Goal: Navigation & Orientation: Find specific page/section

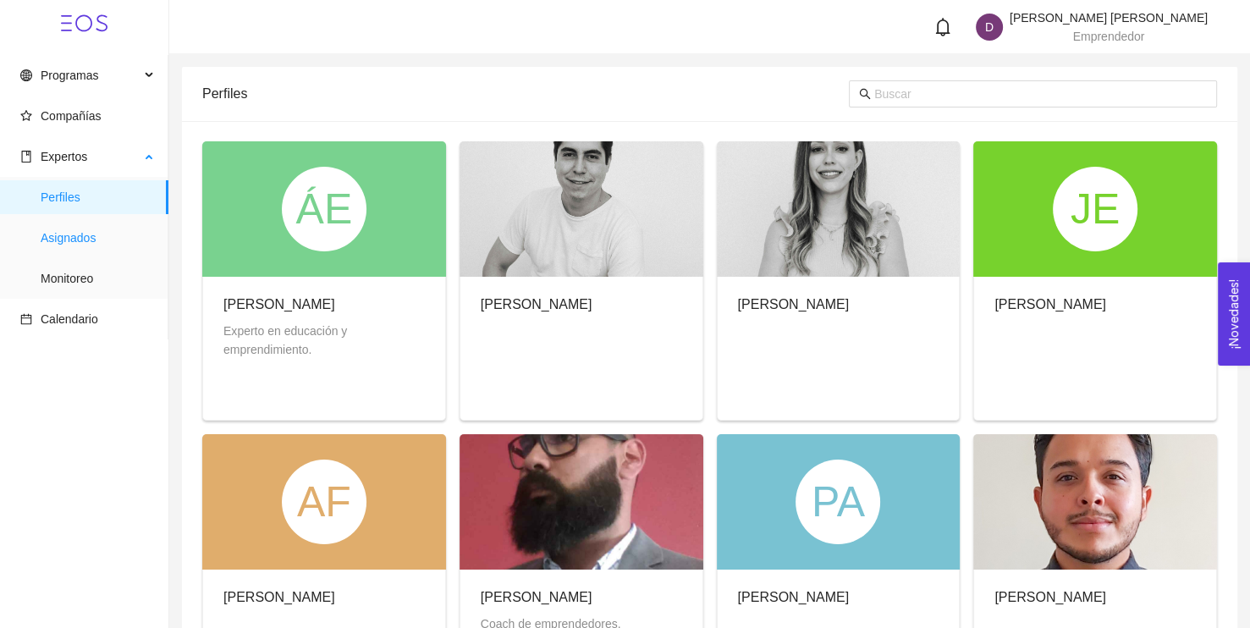
click at [65, 254] on span "Asignados" at bounding box center [98, 238] width 114 height 34
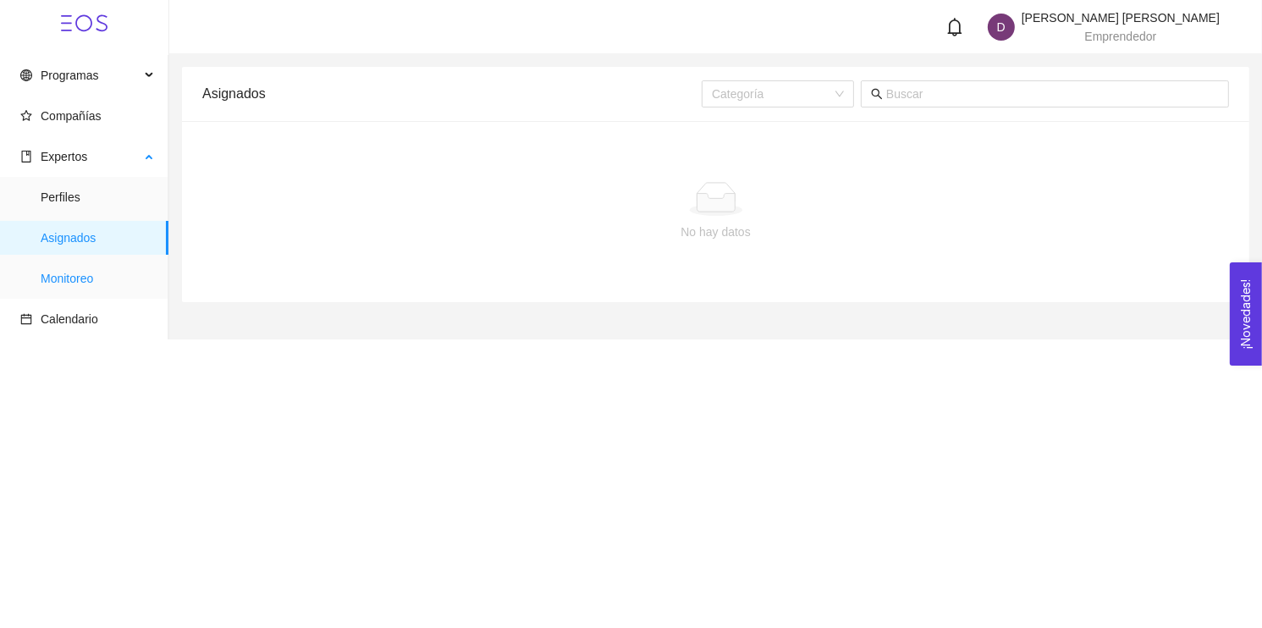
click at [67, 277] on span "Monitoreo" at bounding box center [98, 279] width 114 height 34
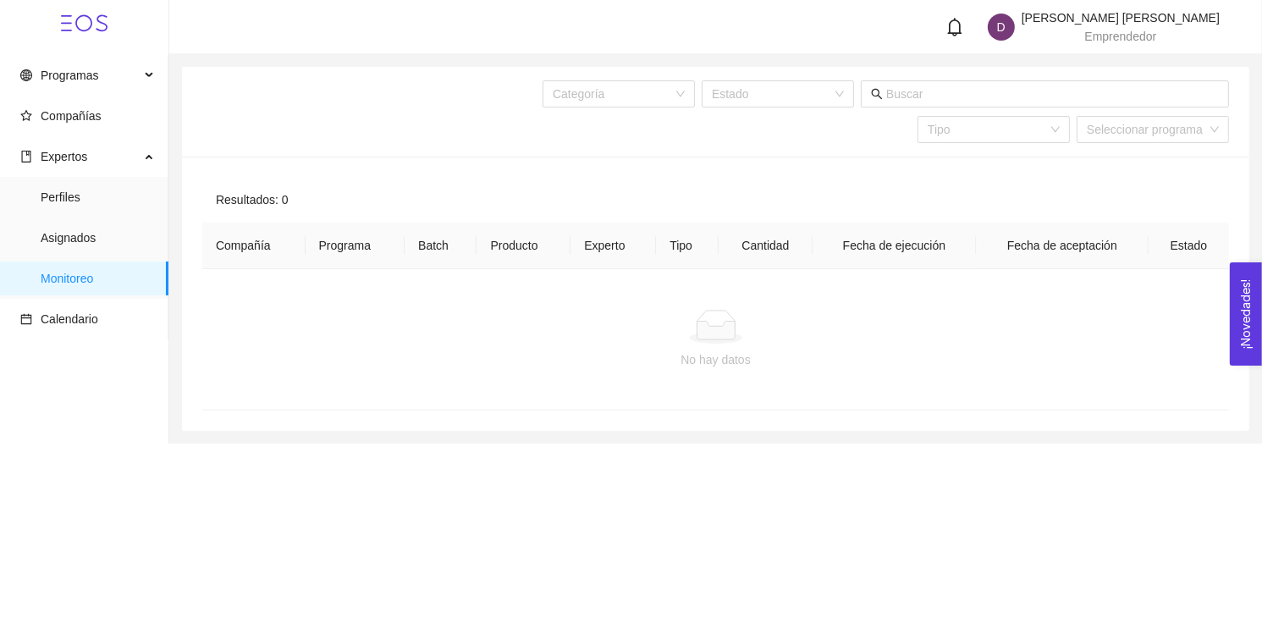
click at [306, 262] on th "Programa" at bounding box center [356, 246] width 100 height 47
drag, startPoint x: 257, startPoint y: 257, endPoint x: 335, endPoint y: 243, distance: 80.0
click at [263, 254] on th "Compañía" at bounding box center [253, 246] width 103 height 47
drag, startPoint x: 337, startPoint y: 243, endPoint x: 351, endPoint y: 241, distance: 14.5
click at [351, 241] on th "Programa" at bounding box center [356, 246] width 100 height 47
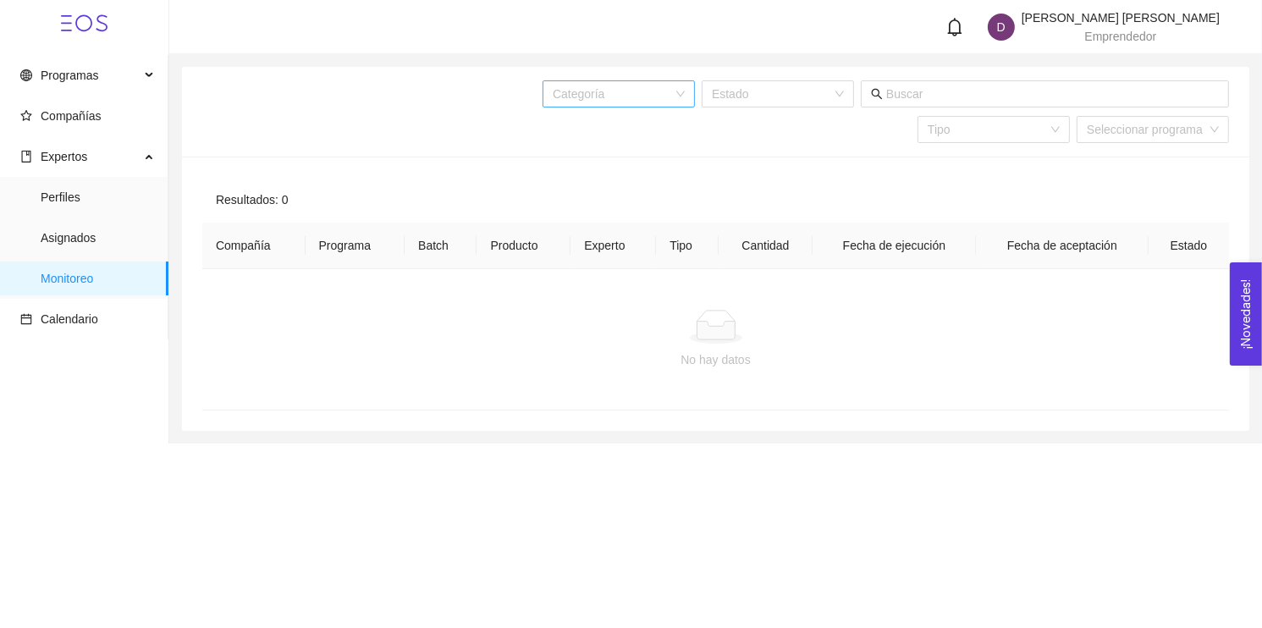
click at [609, 90] on input "search" at bounding box center [613, 93] width 120 height 25
click at [96, 240] on span "Asignados" at bounding box center [98, 238] width 114 height 34
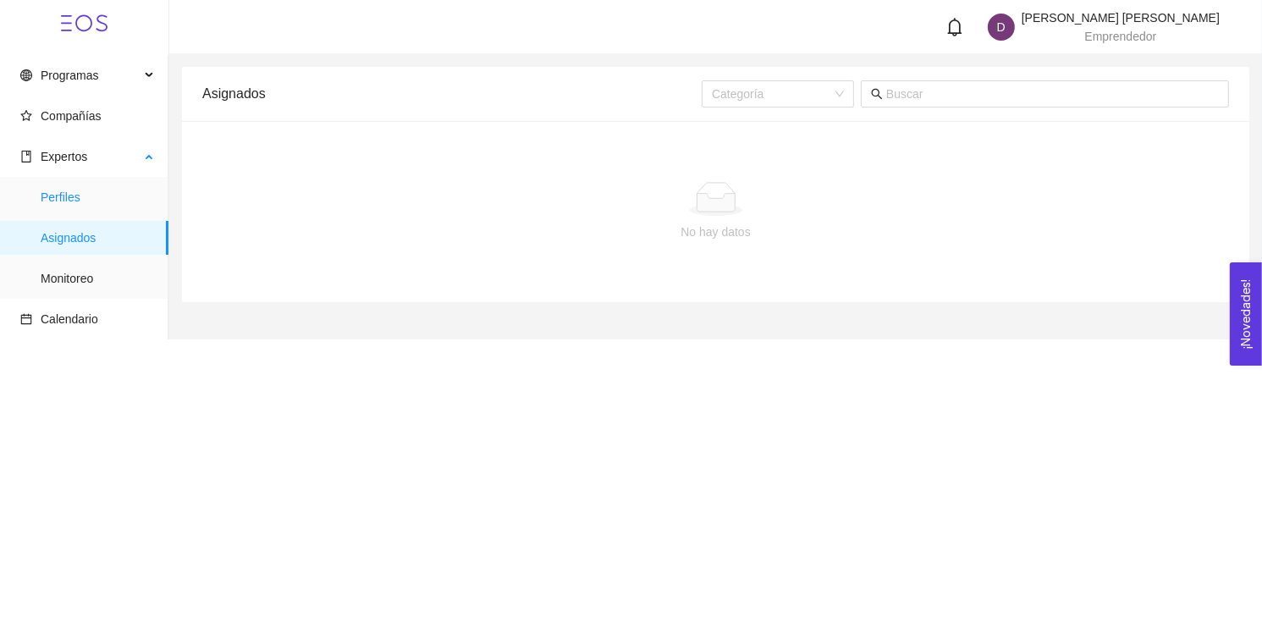
click at [87, 201] on span "Perfiles" at bounding box center [98, 197] width 114 height 34
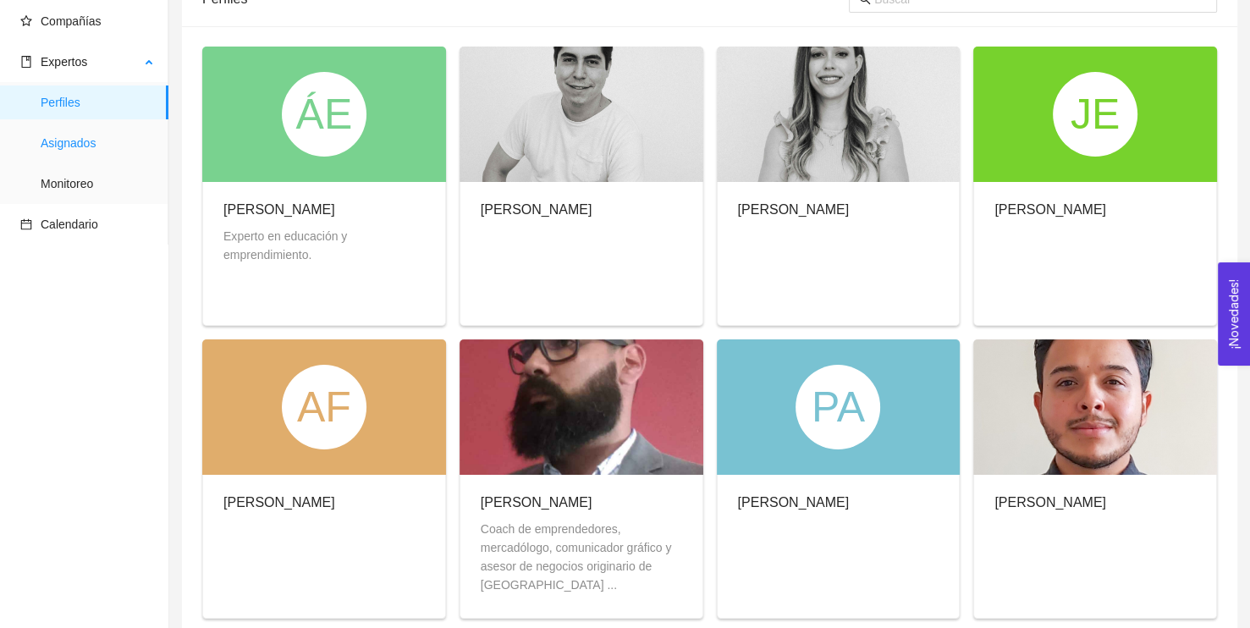
scroll to position [47, 0]
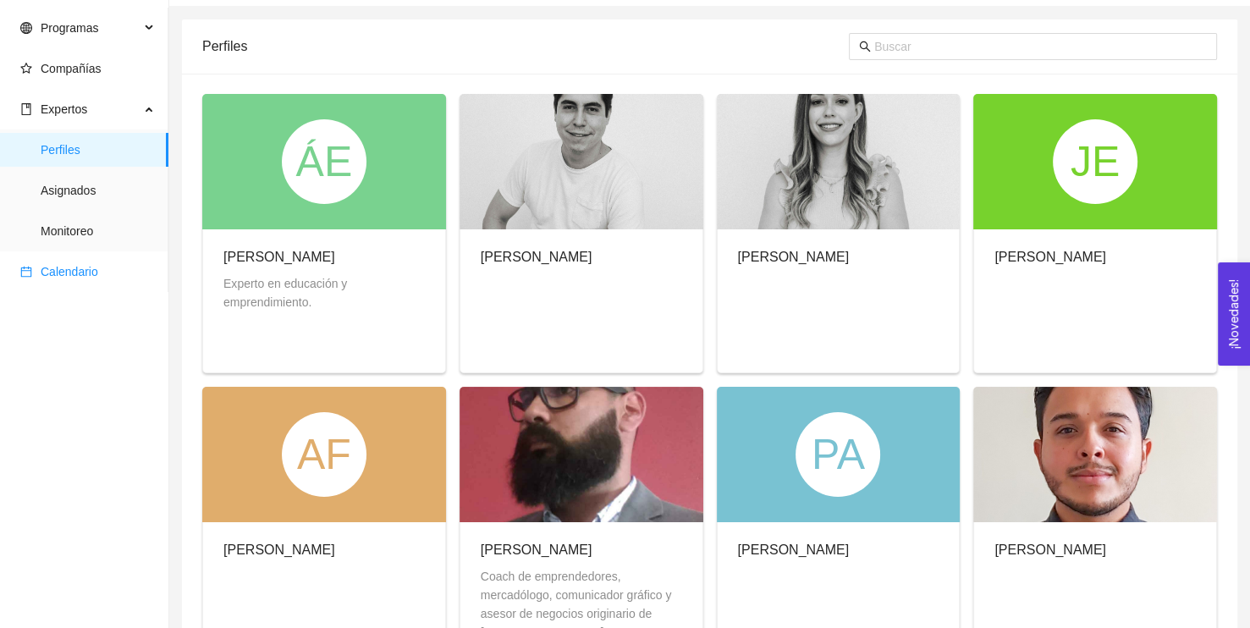
click at [74, 272] on span "Calendario" at bounding box center [70, 272] width 58 height 14
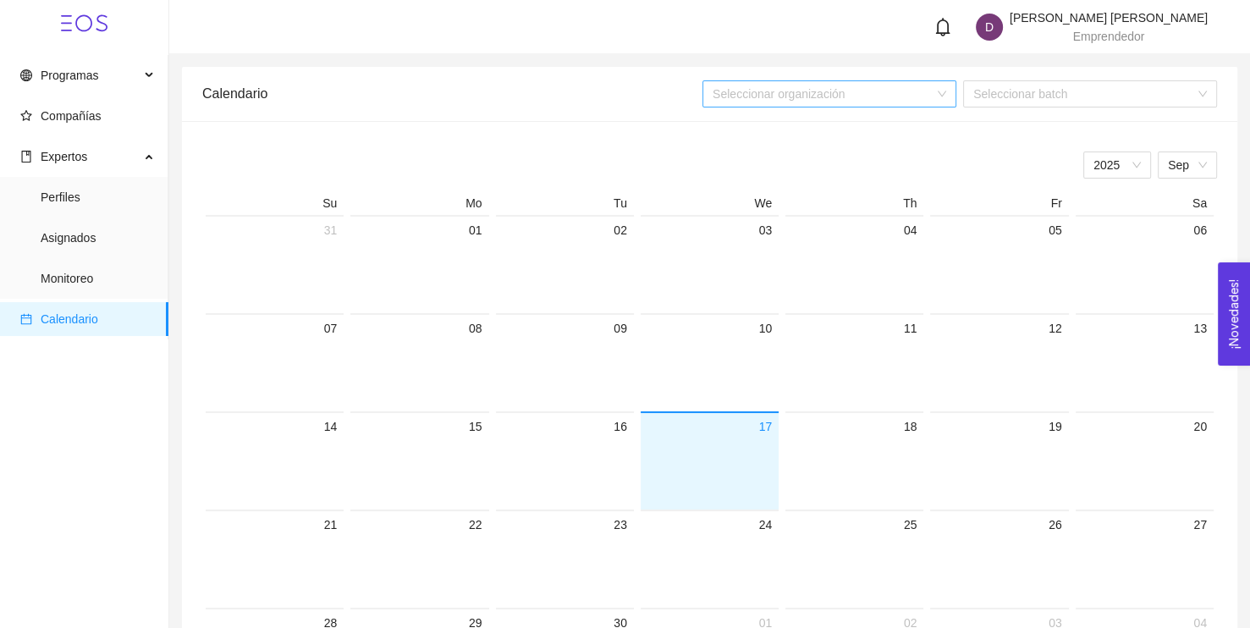
click at [852, 102] on input "search" at bounding box center [824, 93] width 222 height 25
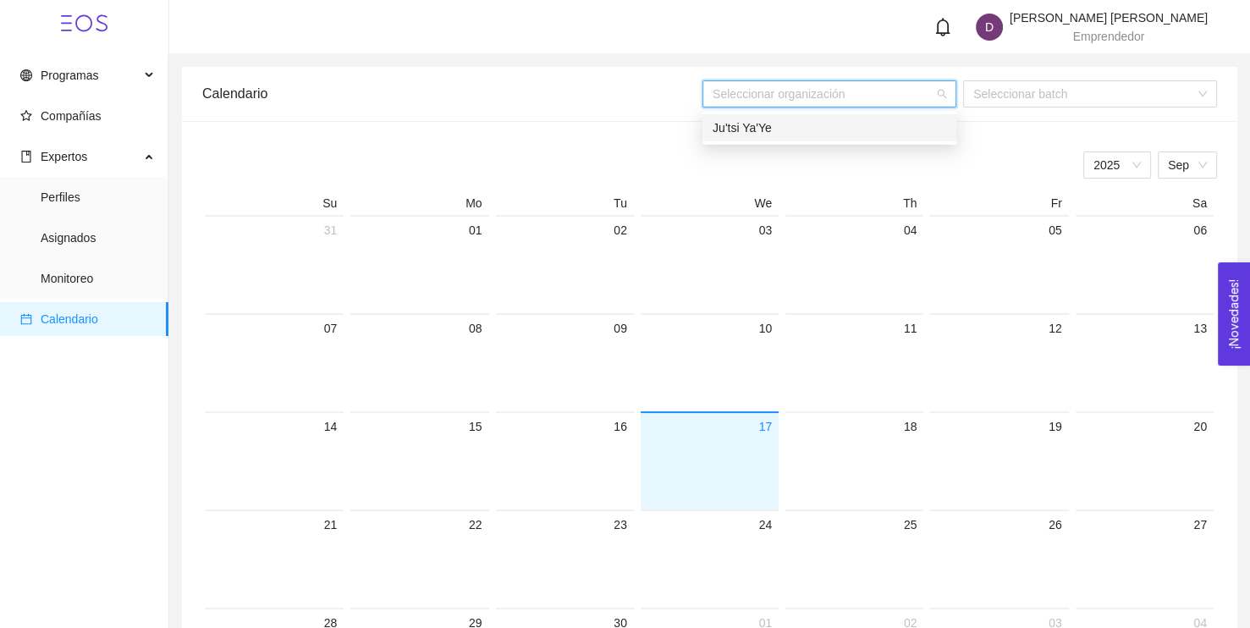
click at [828, 137] on div "Ju'tsi Ya'Ye" at bounding box center [830, 127] width 254 height 27
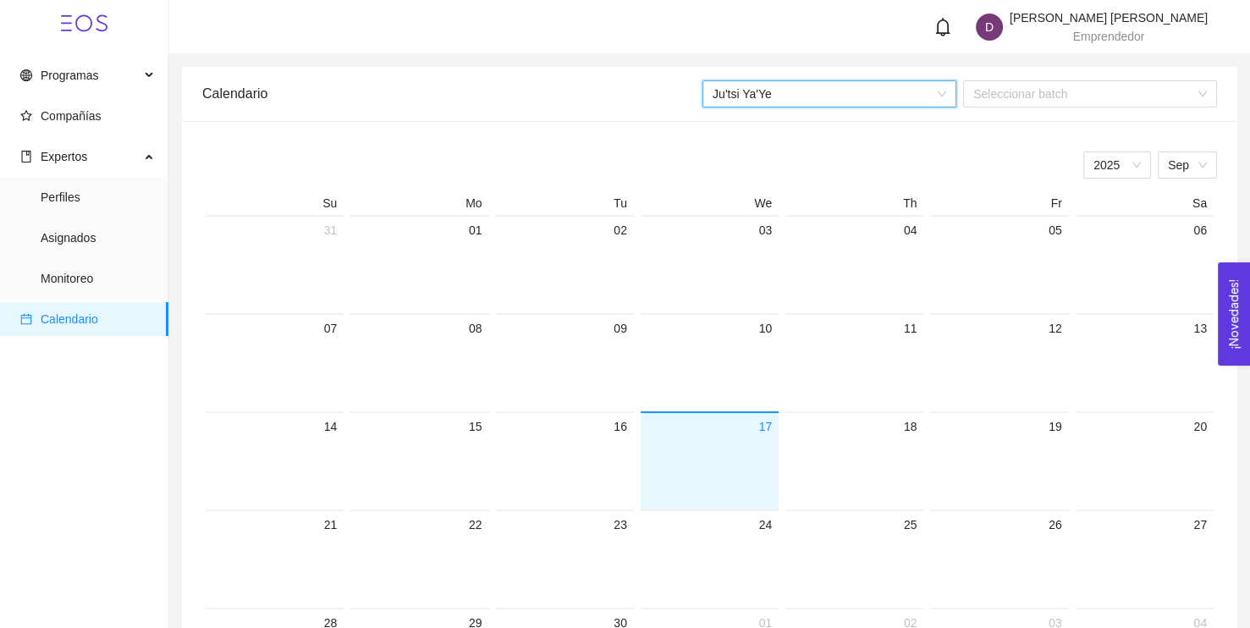
click at [697, 472] on div at bounding box center [710, 473] width 124 height 73
click at [124, 132] on span "Compañías" at bounding box center [87, 116] width 135 height 34
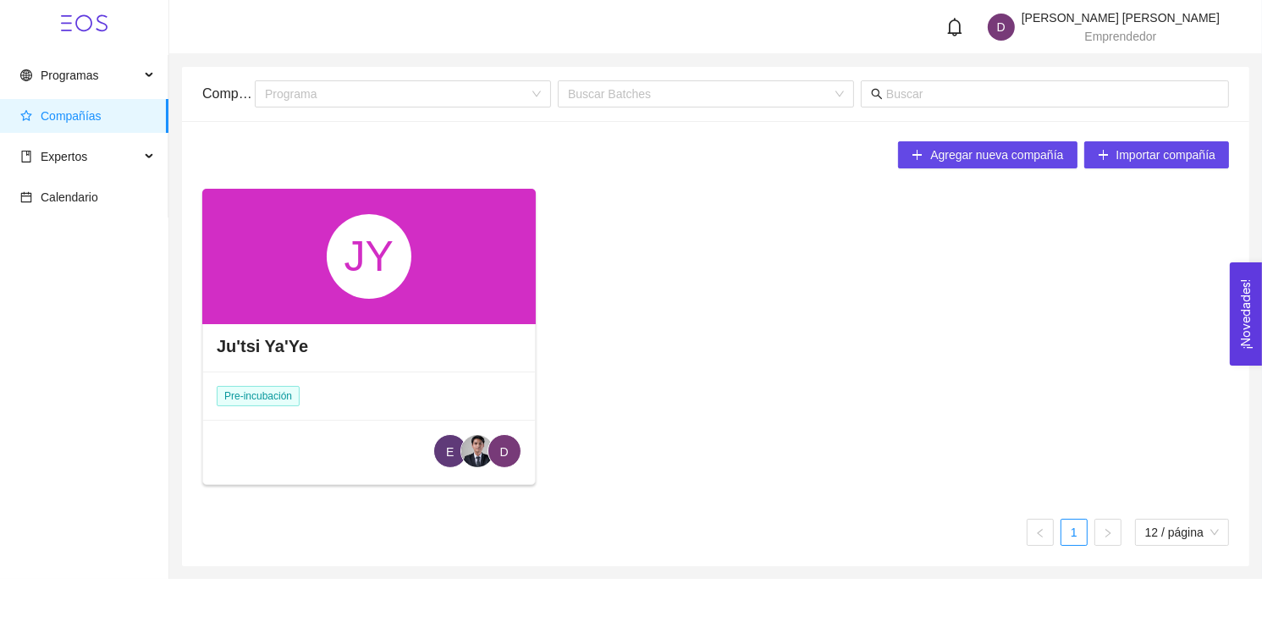
click at [377, 346] on div "Ju'tsi Ya'Ye" at bounding box center [369, 346] width 332 height 51
click at [294, 344] on h4 "Ju'tsi Ya'Ye" at bounding box center [262, 346] width 91 height 24
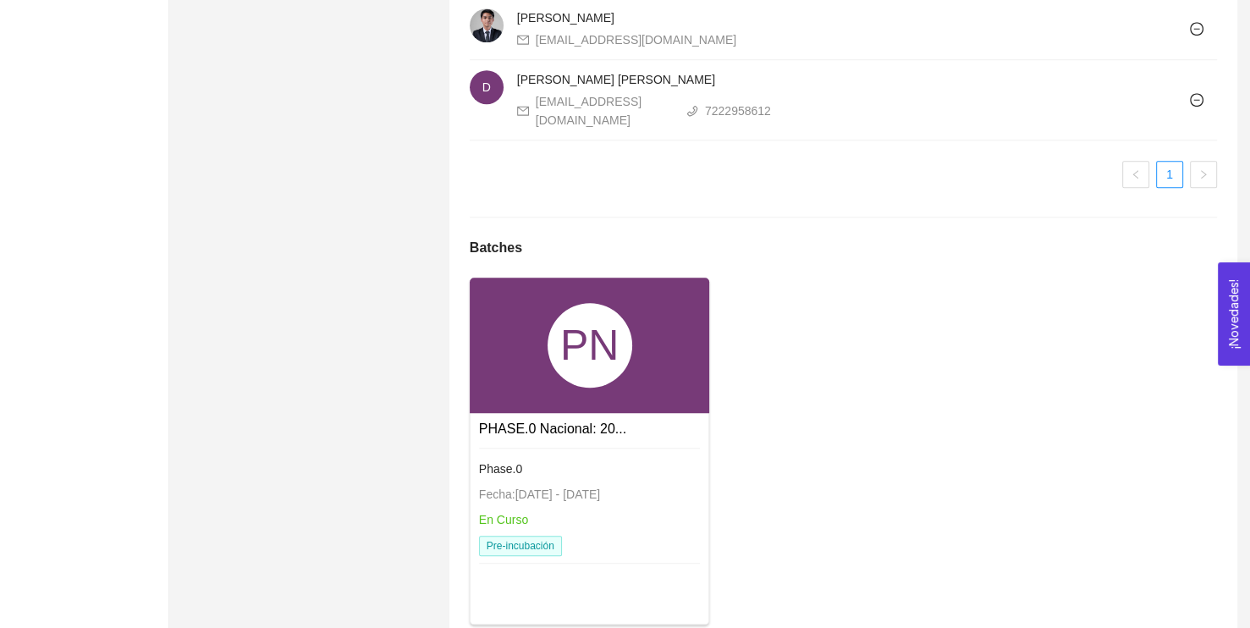
scroll to position [1222, 0]
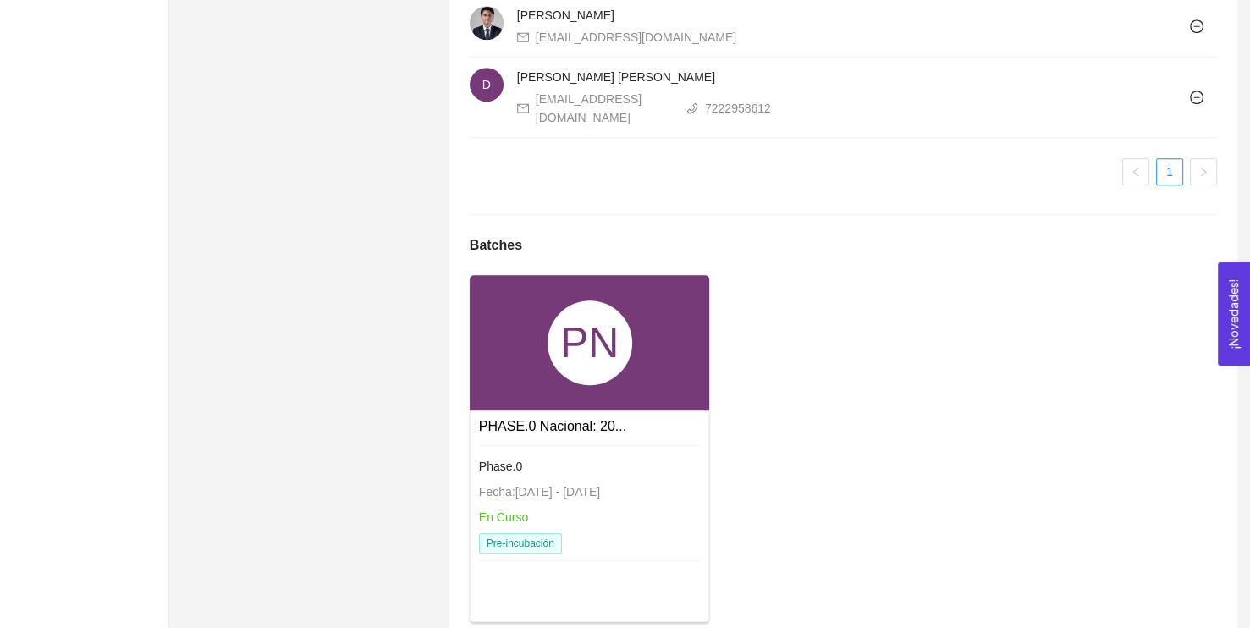
click at [577, 445] on div at bounding box center [590, 447] width 222 height 5
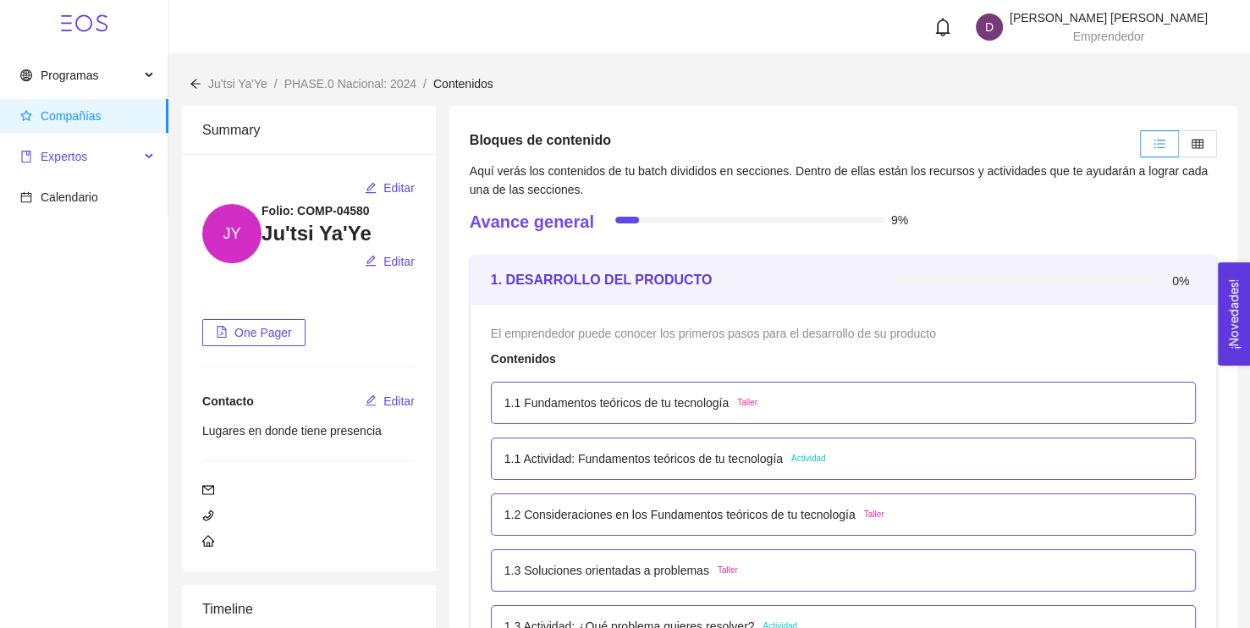
click at [97, 165] on span "Expertos" at bounding box center [79, 157] width 119 height 34
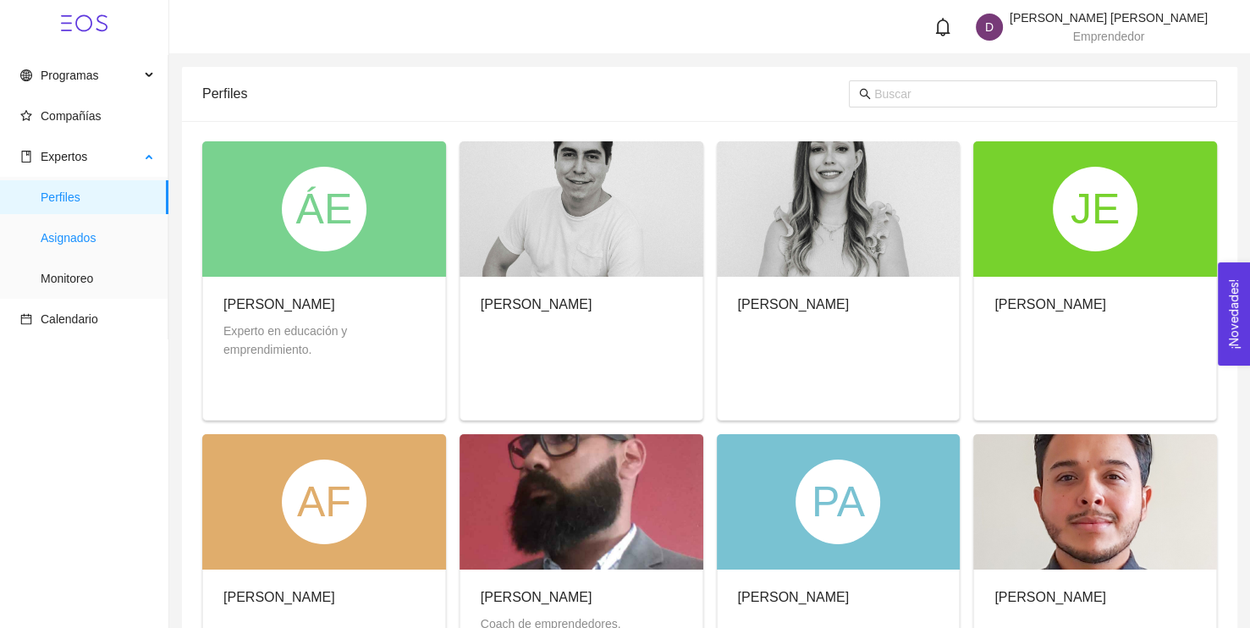
click at [90, 238] on span "Asignados" at bounding box center [98, 238] width 114 height 34
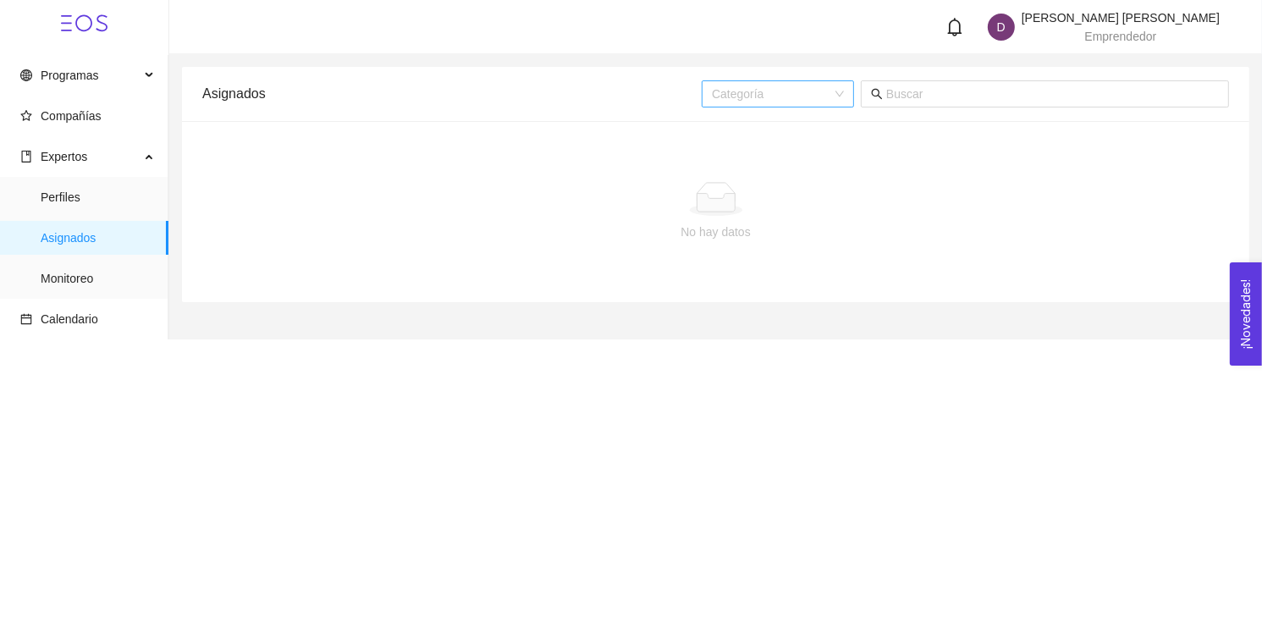
click at [831, 91] on input "search" at bounding box center [772, 93] width 120 height 25
click at [130, 269] on span "Monitoreo" at bounding box center [98, 279] width 114 height 34
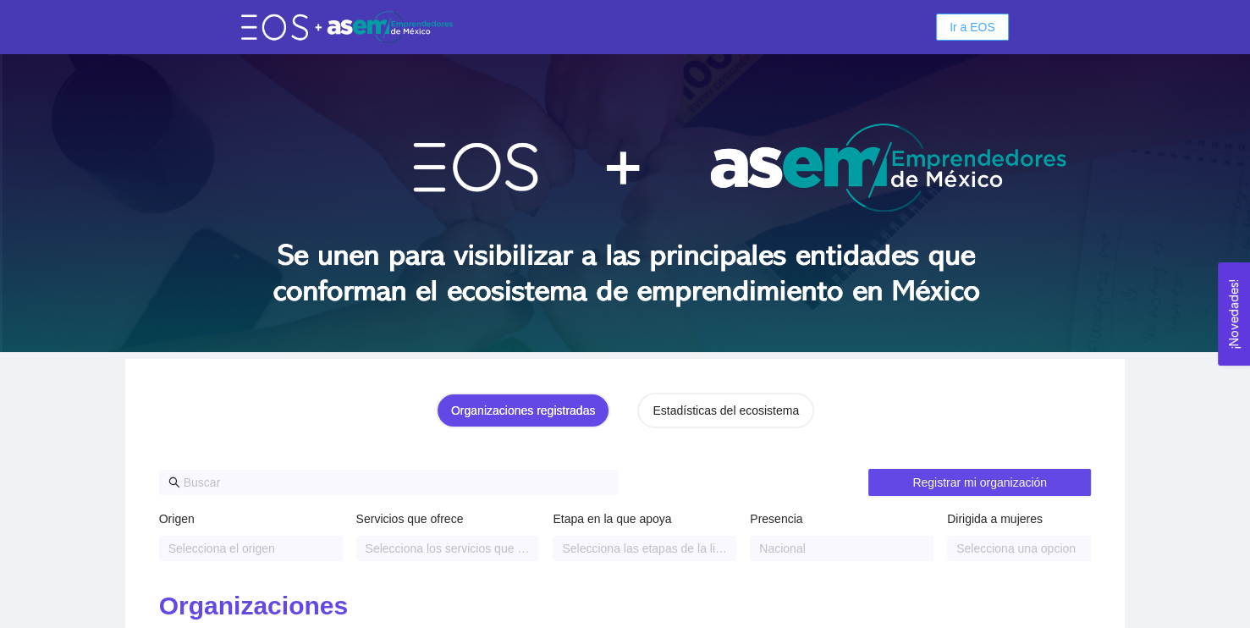
click at [980, 24] on span "Ir a EOS" at bounding box center [973, 27] width 46 height 19
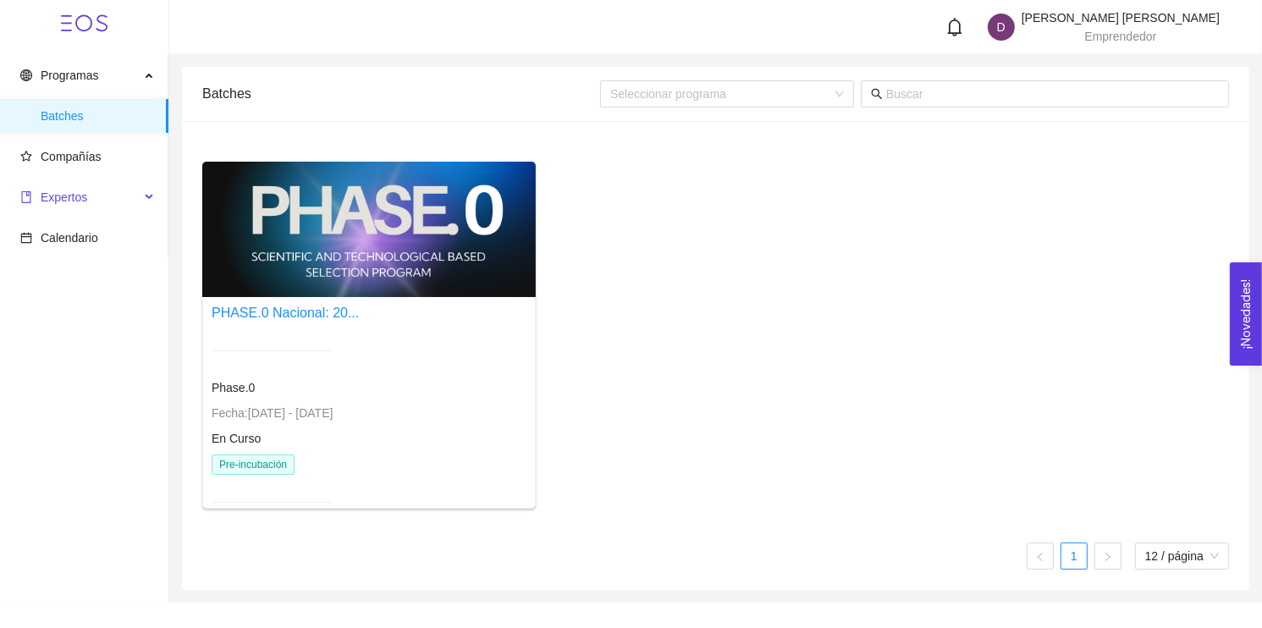
click at [48, 198] on span "Expertos" at bounding box center [64, 197] width 47 height 14
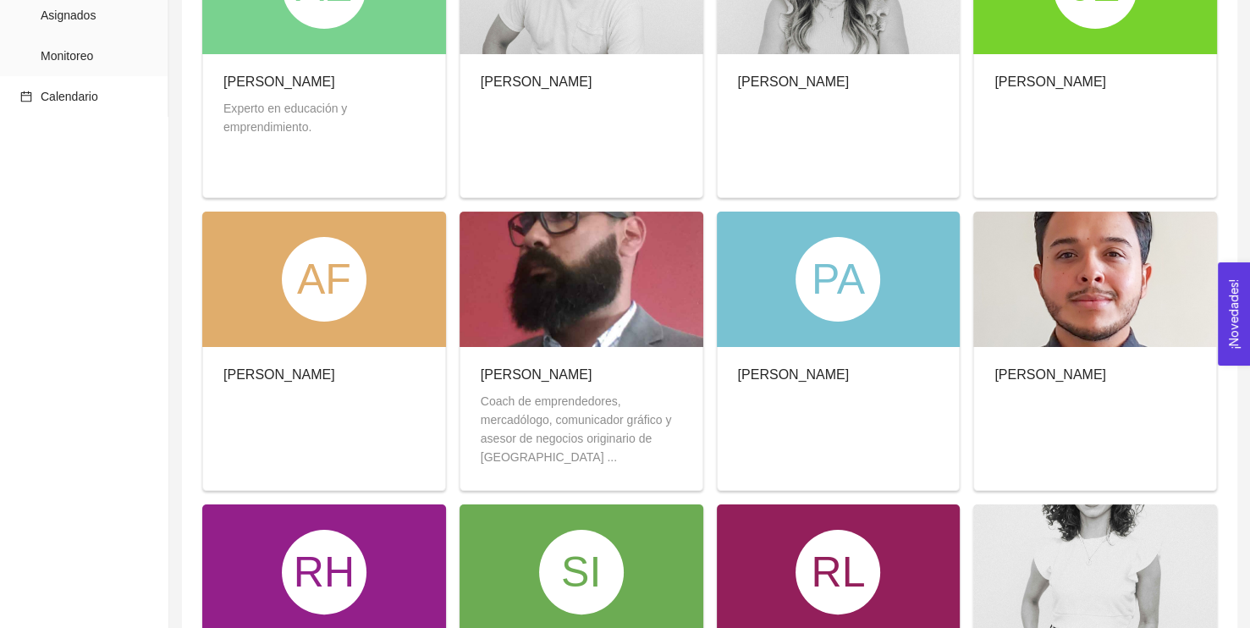
scroll to position [217, 0]
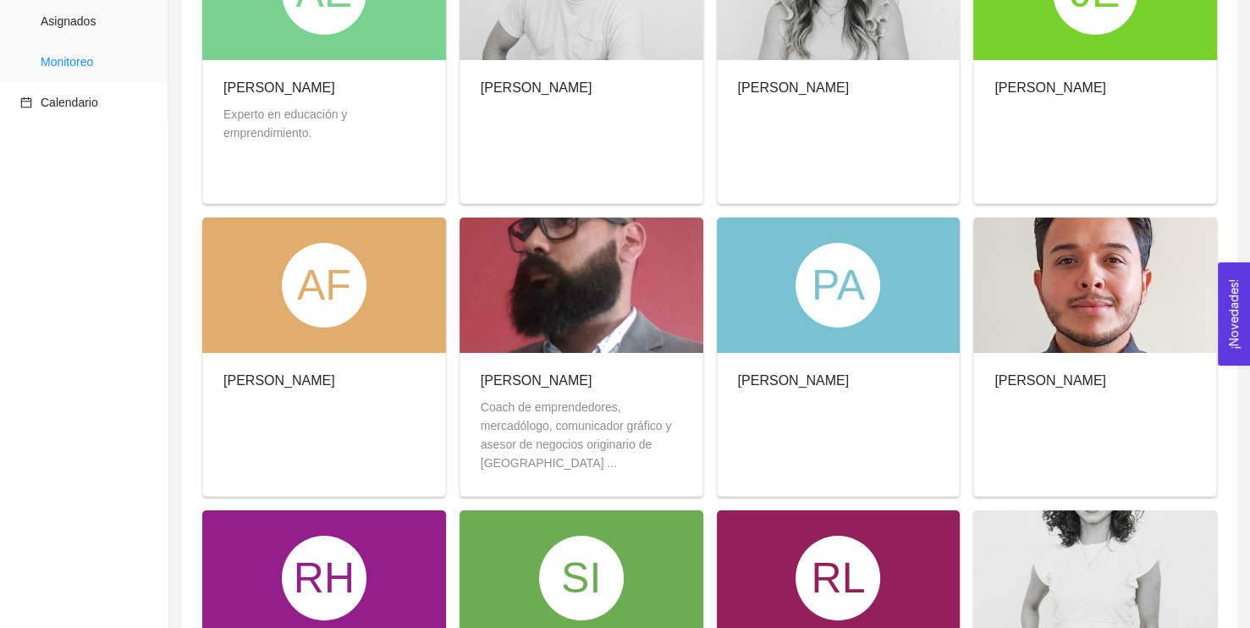
click at [97, 69] on span "Monitoreo" at bounding box center [98, 62] width 114 height 34
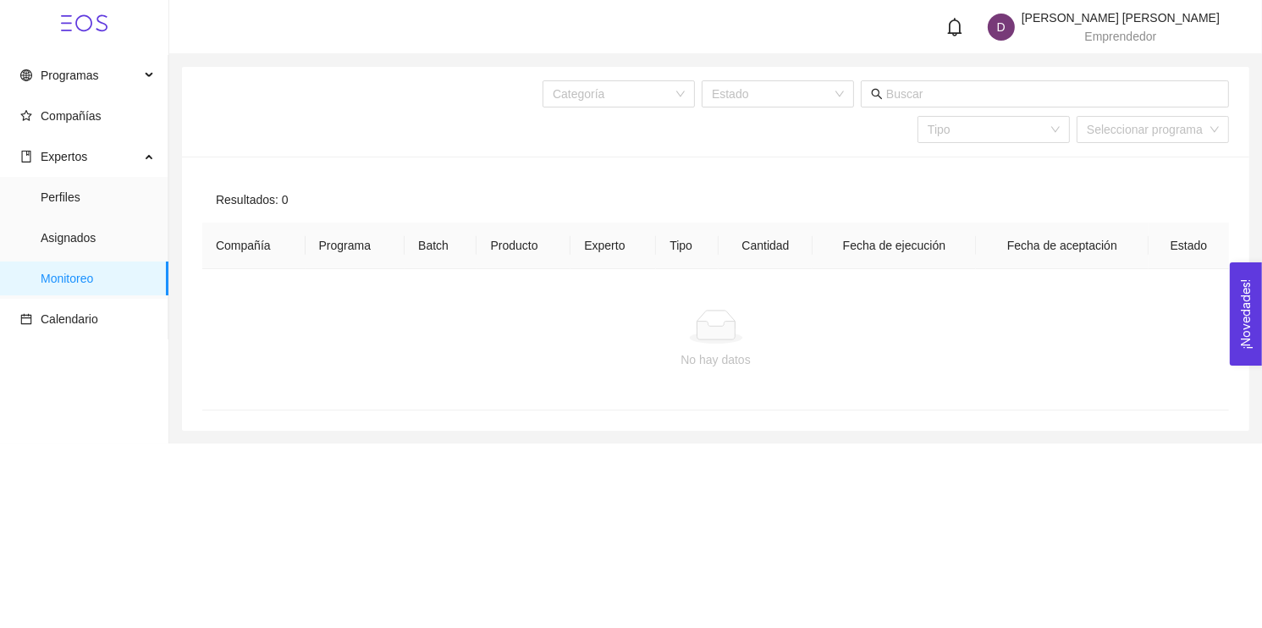
click at [692, 212] on div "Resultados: 0" at bounding box center [715, 200] width 1027 height 46
click at [764, 100] on input "search" at bounding box center [772, 93] width 120 height 25
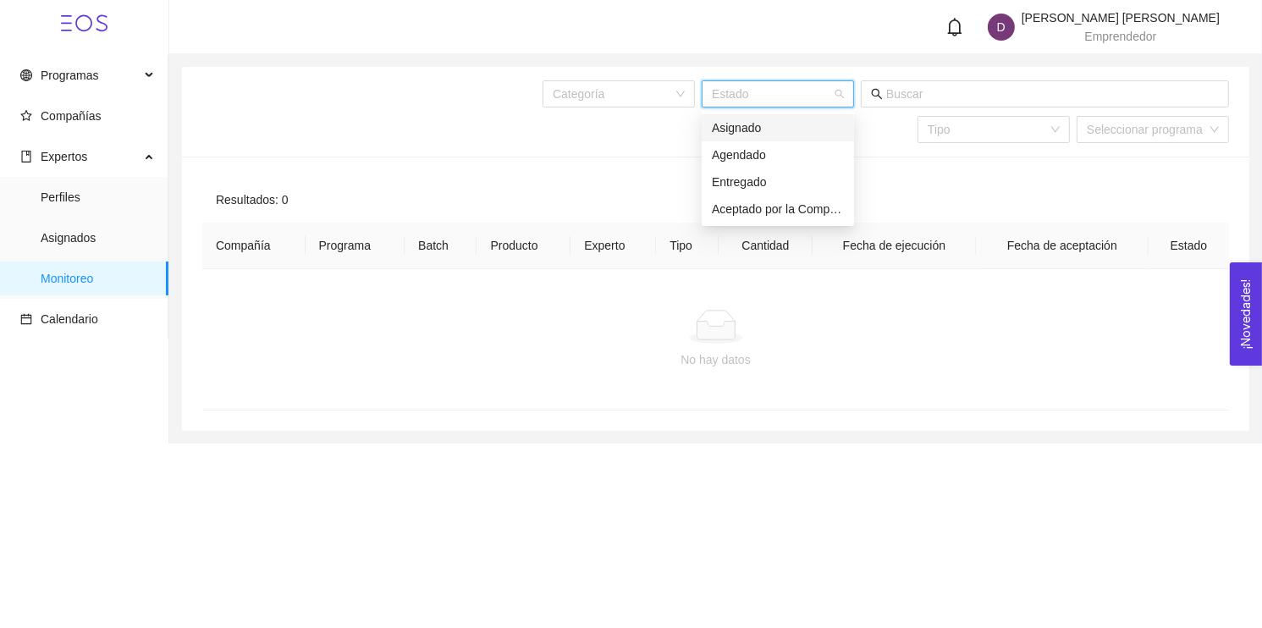
click at [771, 127] on div "Asignado" at bounding box center [778, 128] width 132 height 19
click at [752, 98] on span "Asignado" at bounding box center [778, 93] width 132 height 25
click at [752, 129] on div "Asignado" at bounding box center [778, 128] width 132 height 19
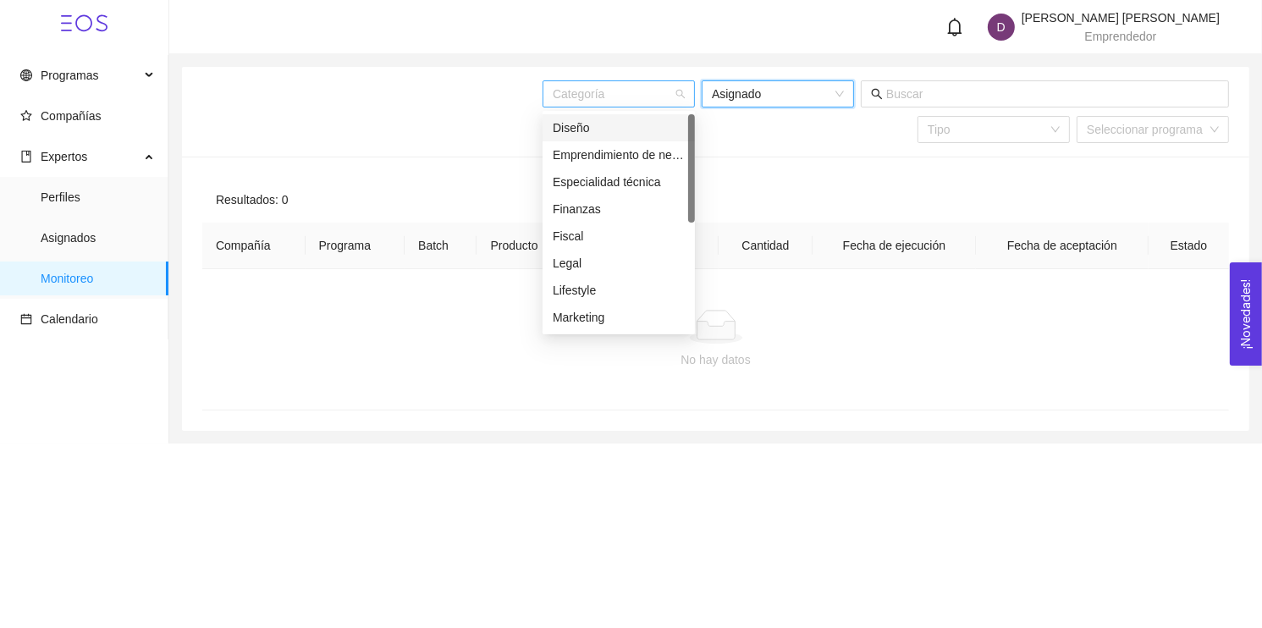
click at [683, 92] on div "Categoría" at bounding box center [619, 93] width 152 height 27
click at [588, 207] on div "Finanzas" at bounding box center [619, 209] width 132 height 19
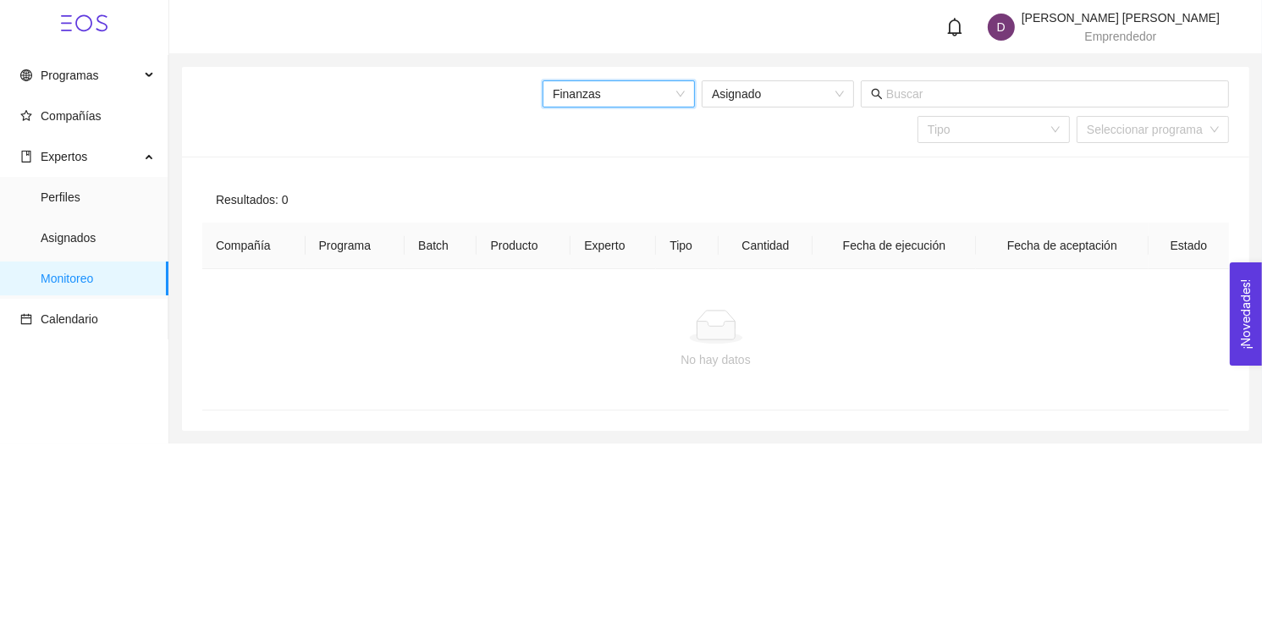
click at [763, 188] on div "Resultados: 0" at bounding box center [715, 200] width 1027 height 46
click at [1001, 131] on input "search" at bounding box center [988, 129] width 120 height 25
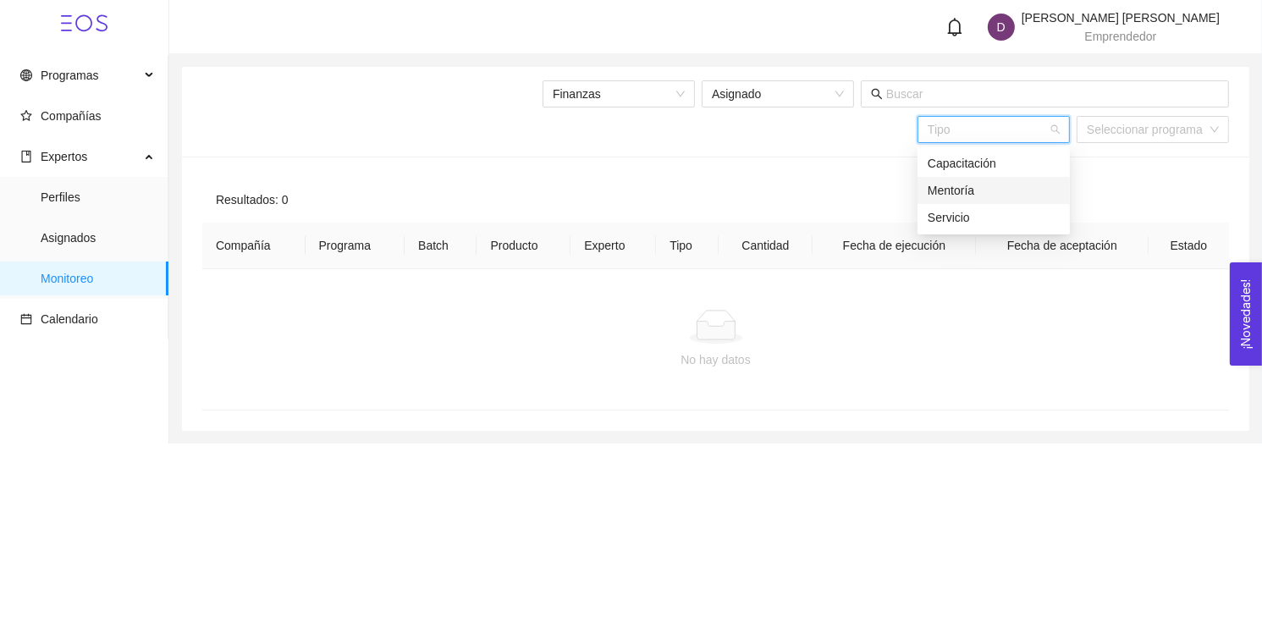
click at [973, 179] on div "Mentoría" at bounding box center [994, 190] width 152 height 27
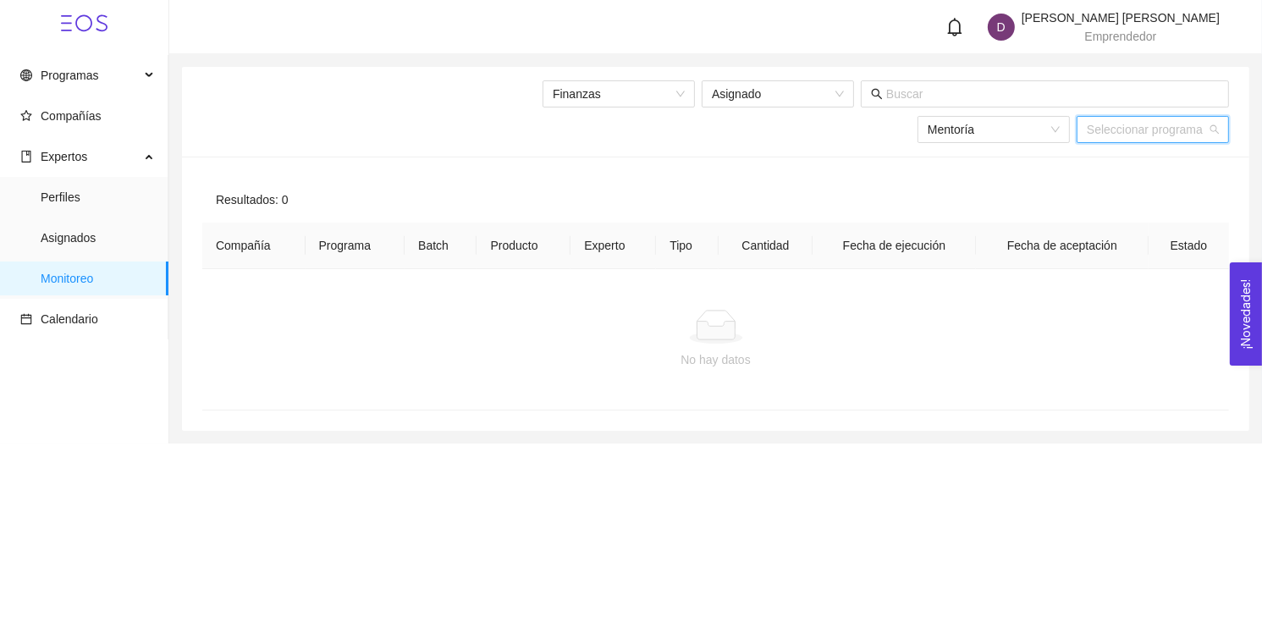
click at [1110, 124] on input "search" at bounding box center [1147, 129] width 120 height 25
click at [1096, 155] on div "Phase.0" at bounding box center [1153, 163] width 132 height 19
click at [1066, 183] on div "Resultados: 0" at bounding box center [715, 200] width 1027 height 46
click at [934, 96] on input "text" at bounding box center [1052, 94] width 333 height 19
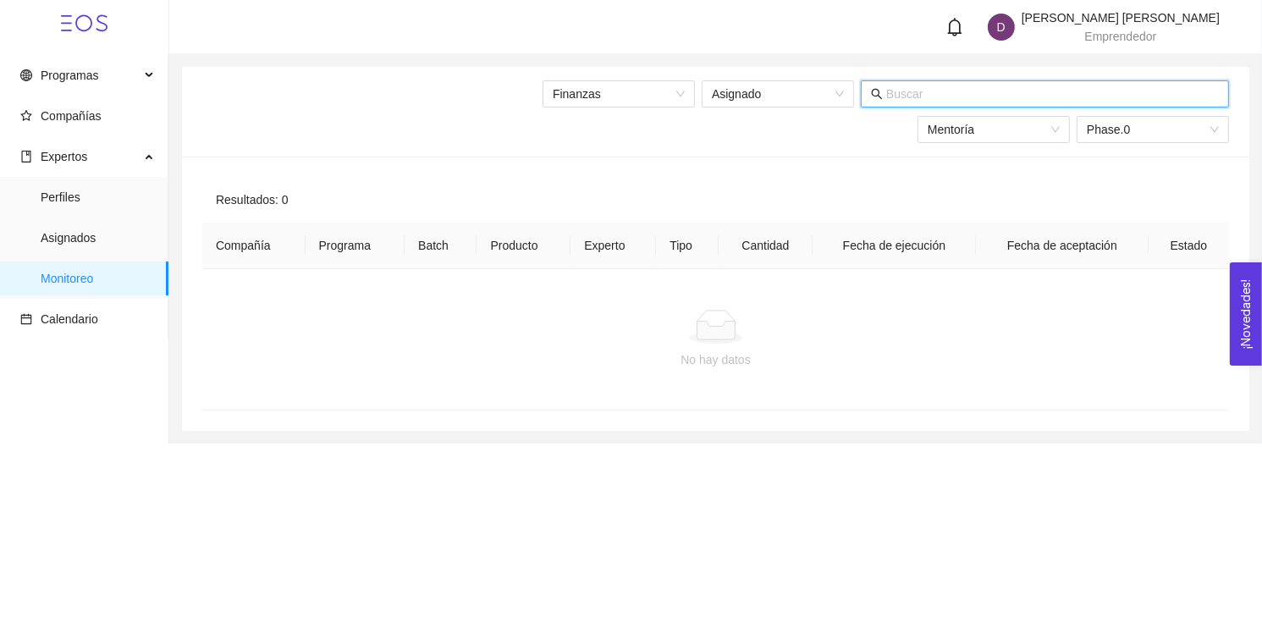
type input "p"
type input "[DEMOGRAPHIC_DATA]"
click at [65, 234] on span "Asignados" at bounding box center [98, 238] width 114 height 34
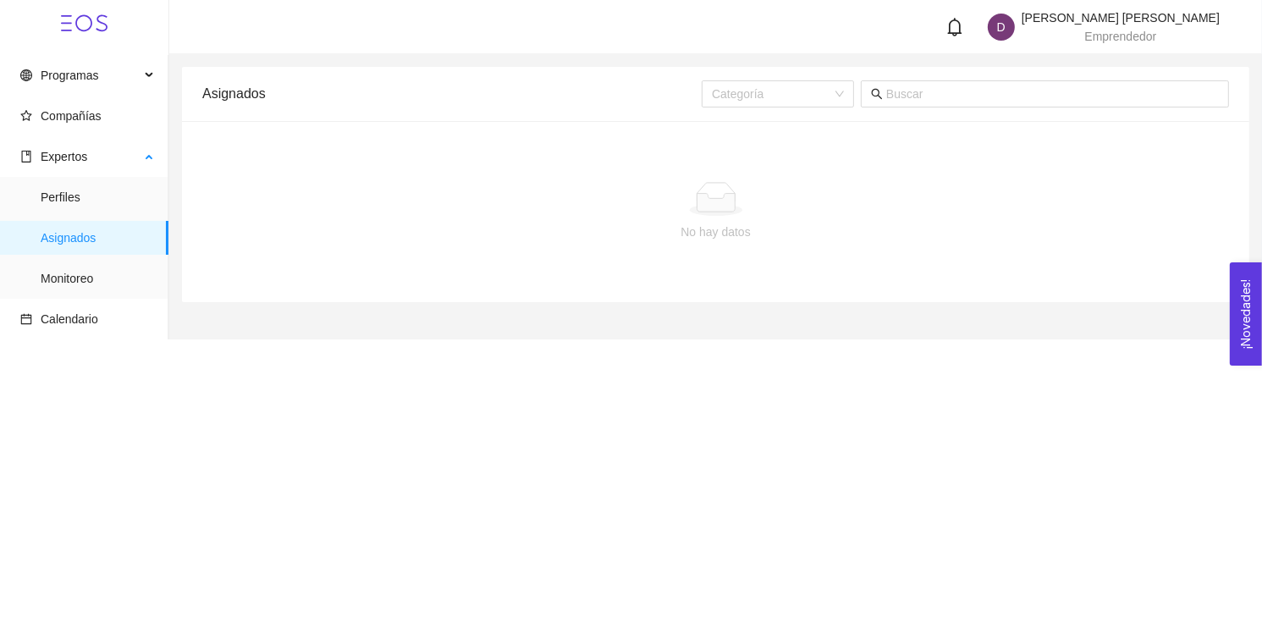
click at [67, 214] on ul "Perfiles Asignados Monitoreo" at bounding box center [84, 238] width 168 height 122
click at [67, 201] on span "Perfiles" at bounding box center [98, 197] width 114 height 34
click at [64, 262] on span "Monitoreo" at bounding box center [98, 279] width 114 height 34
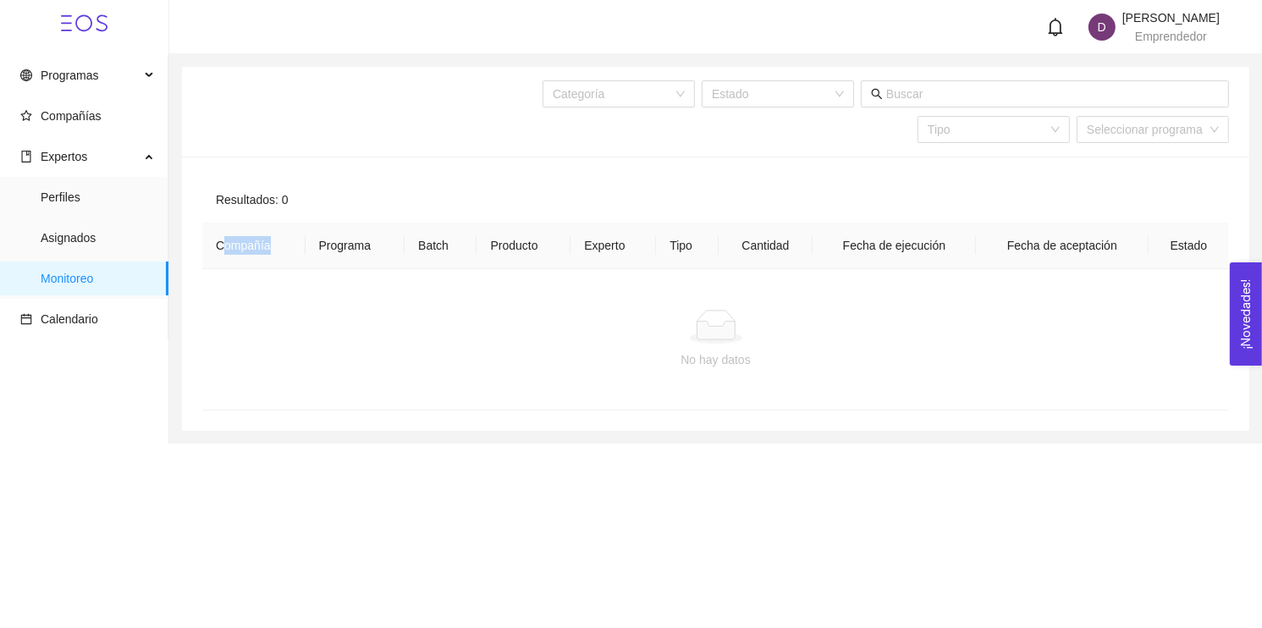
drag, startPoint x: 223, startPoint y: 250, endPoint x: 334, endPoint y: 233, distance: 111.3
click at [274, 239] on th "Compañía" at bounding box center [253, 246] width 103 height 47
drag, startPoint x: 421, startPoint y: 244, endPoint x: 548, endPoint y: 243, distance: 127.0
click at [444, 245] on th "Batch" at bounding box center [441, 246] width 72 height 47
click at [809, 262] on th "Cantidad" at bounding box center [766, 246] width 94 height 47
